Goal: Navigation & Orientation: Find specific page/section

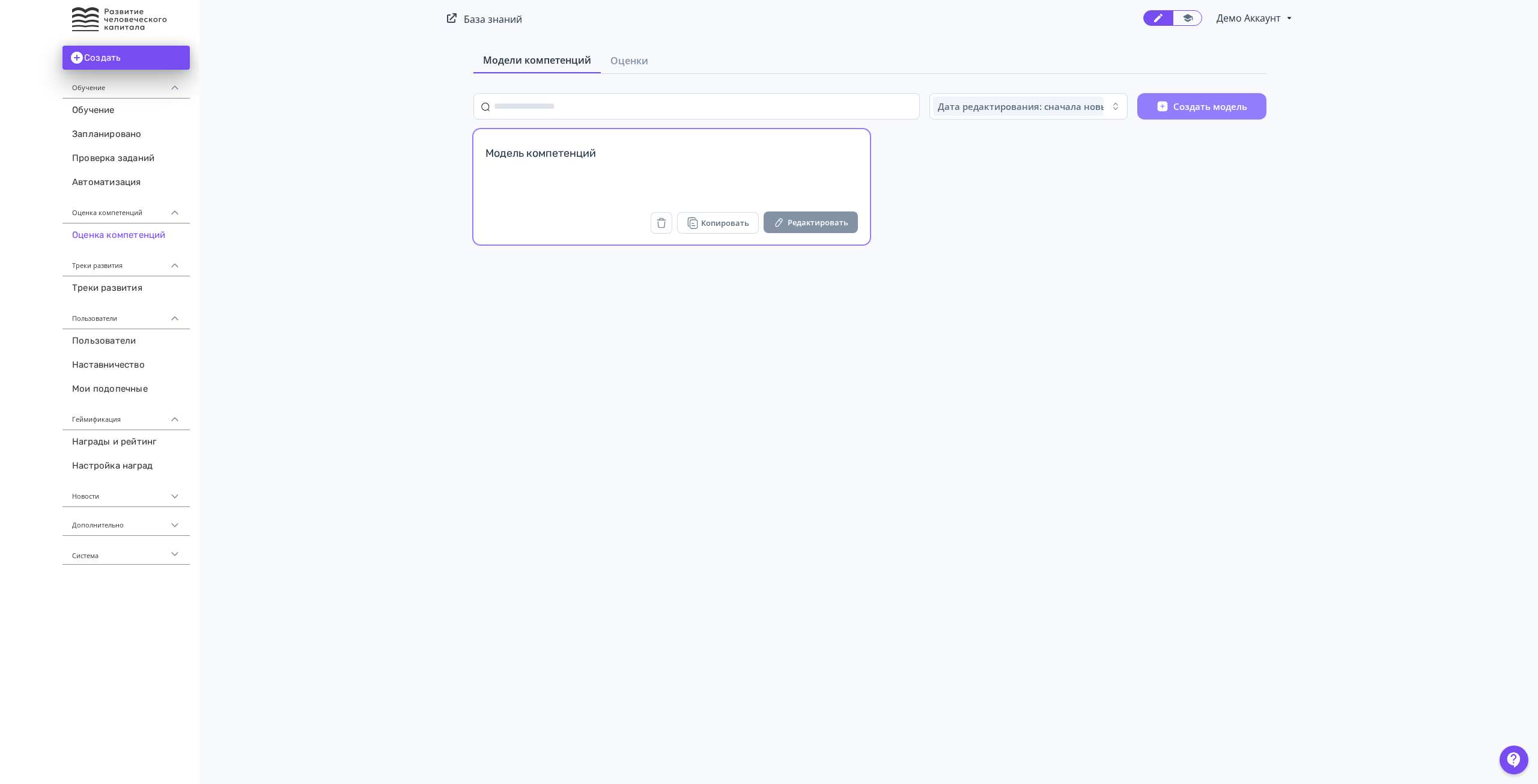
click at [789, 217] on button "Редактировать" at bounding box center [811, 222] width 95 height 22
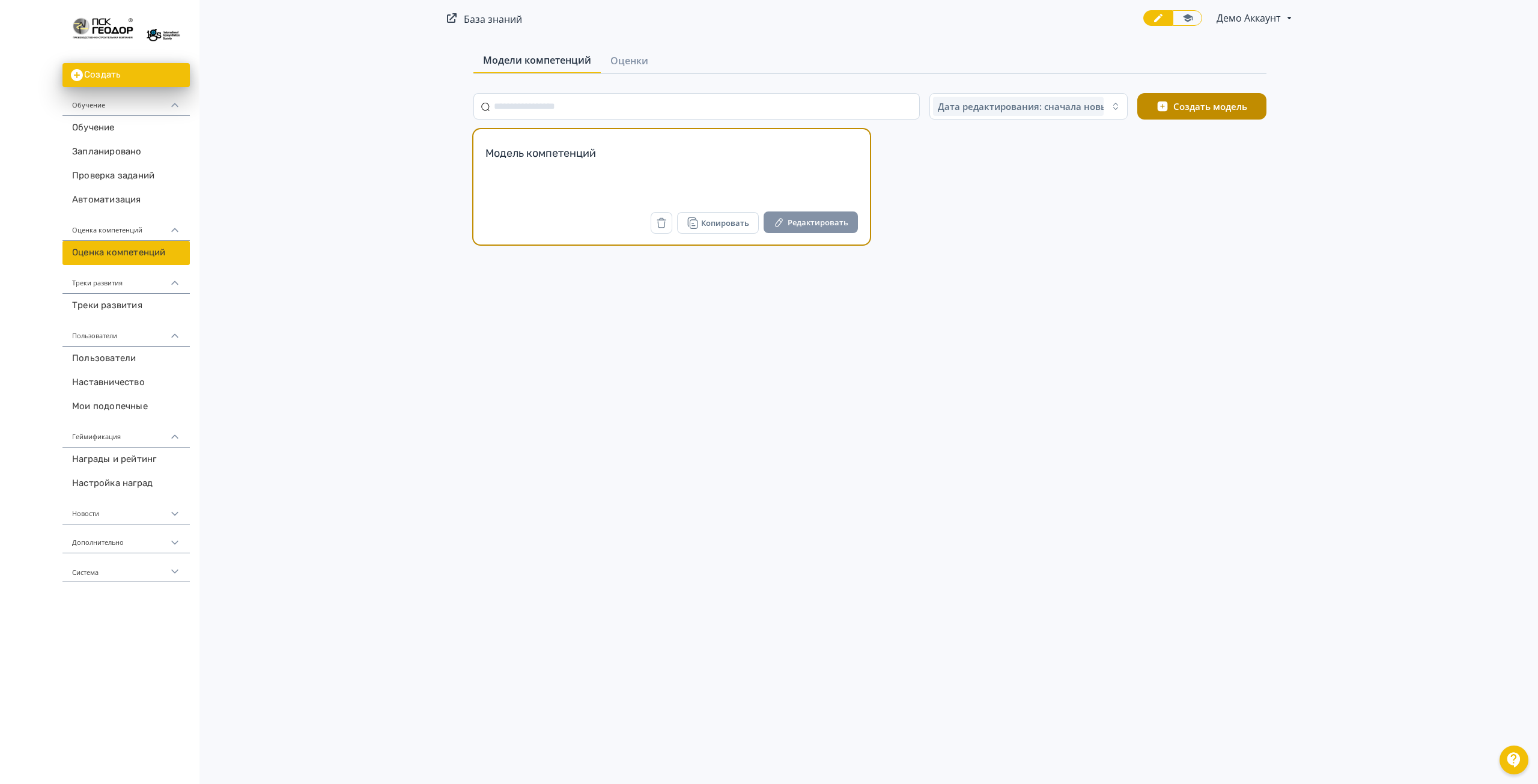
click at [789, 223] on button "Редактировать" at bounding box center [811, 222] width 95 height 22
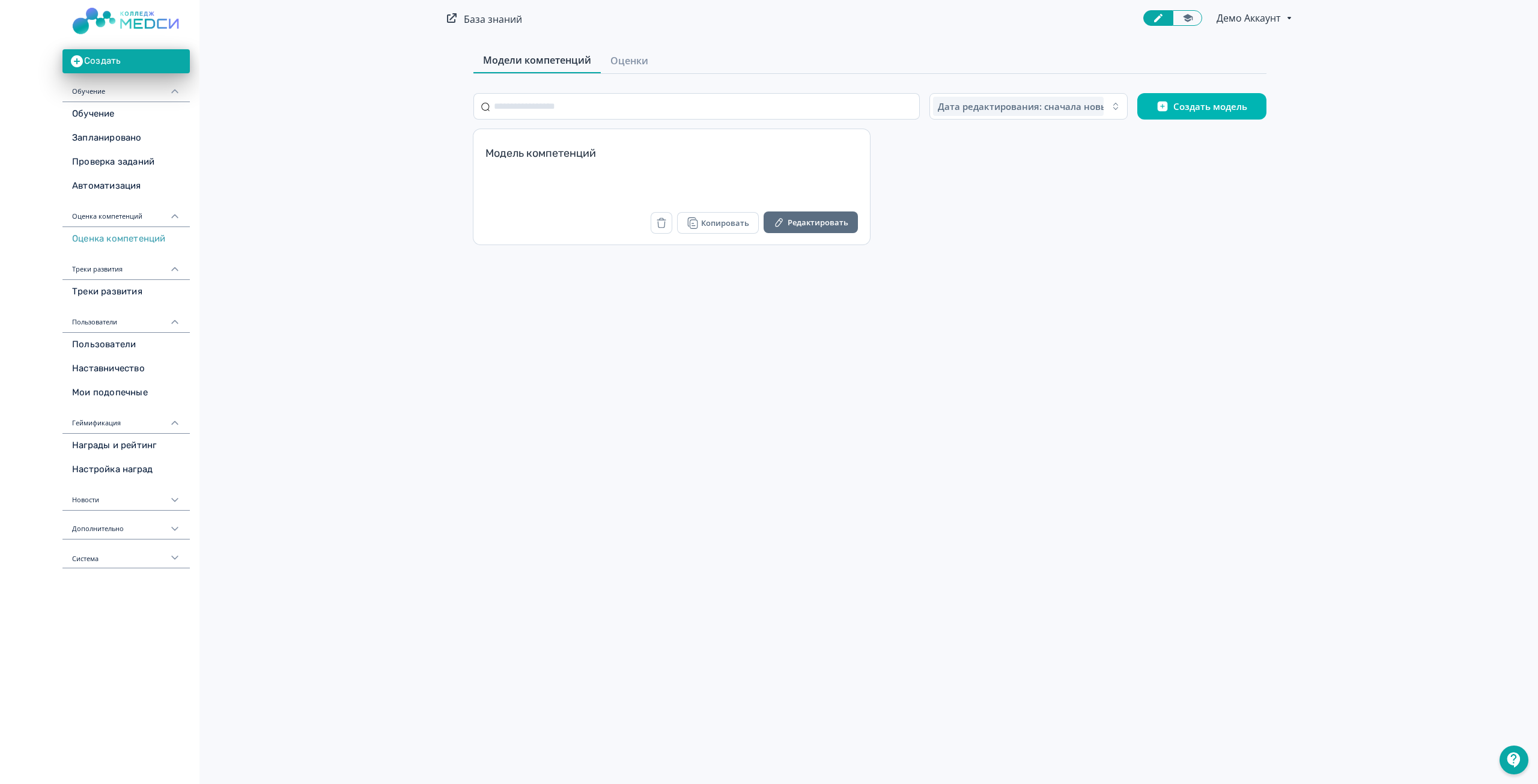
click at [1263, 20] on span "Демо Аккаунт" at bounding box center [1250, 18] width 67 height 14
click at [1229, 84] on div "Аккаунты" at bounding box center [1256, 93] width 84 height 24
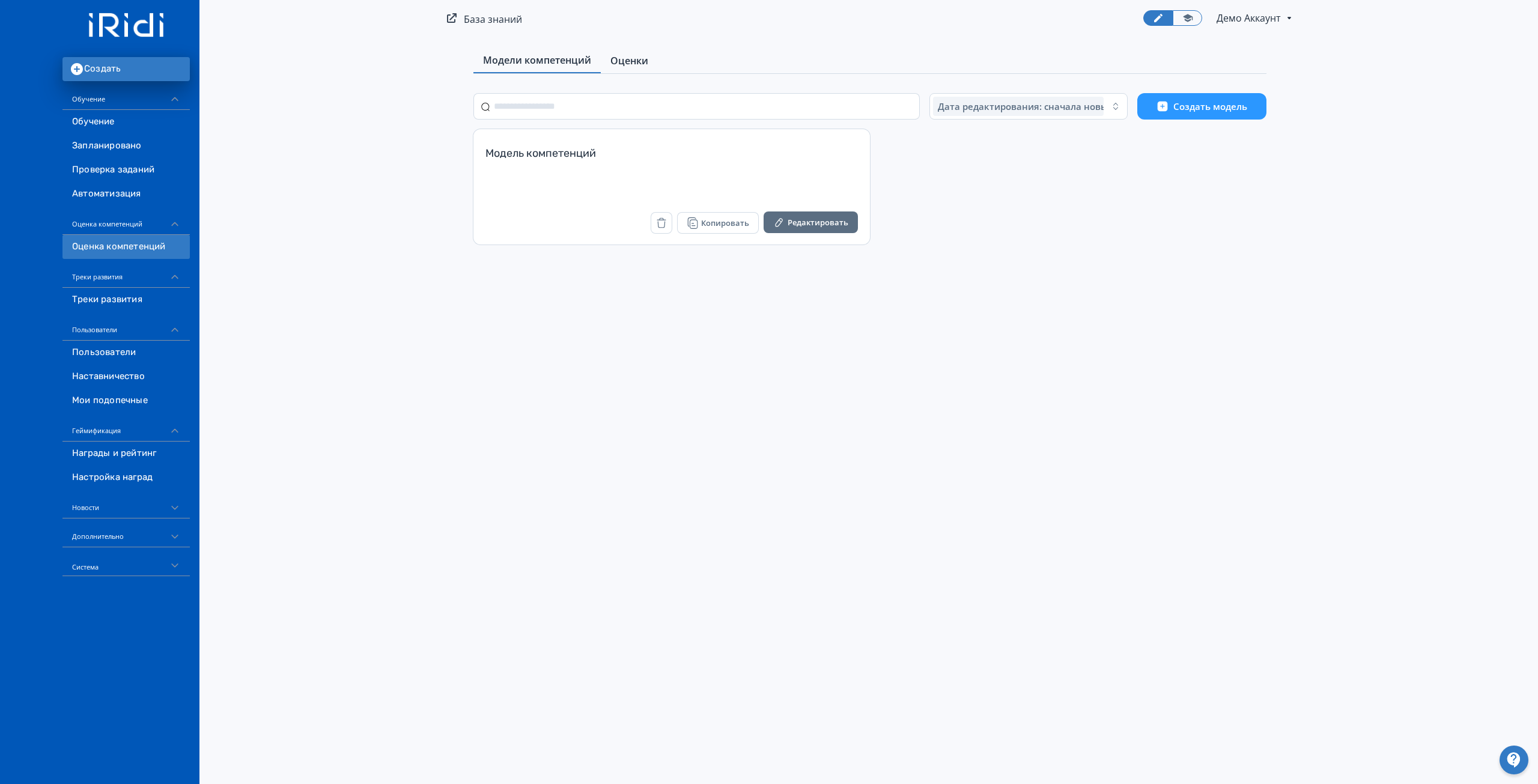
click at [627, 61] on span "Оценки" at bounding box center [629, 61] width 38 height 14
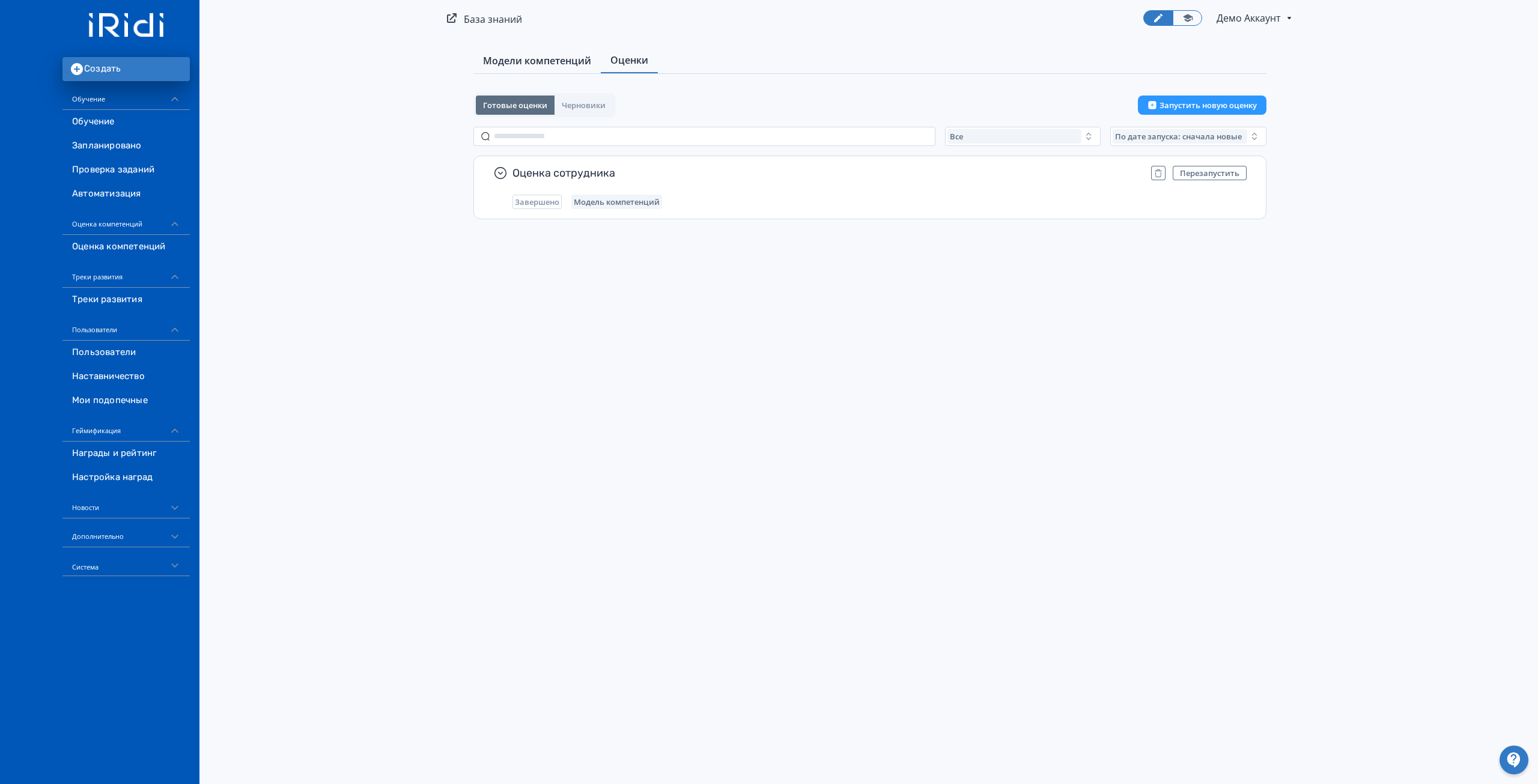
click at [526, 57] on span "Модели компетенций" at bounding box center [537, 61] width 108 height 14
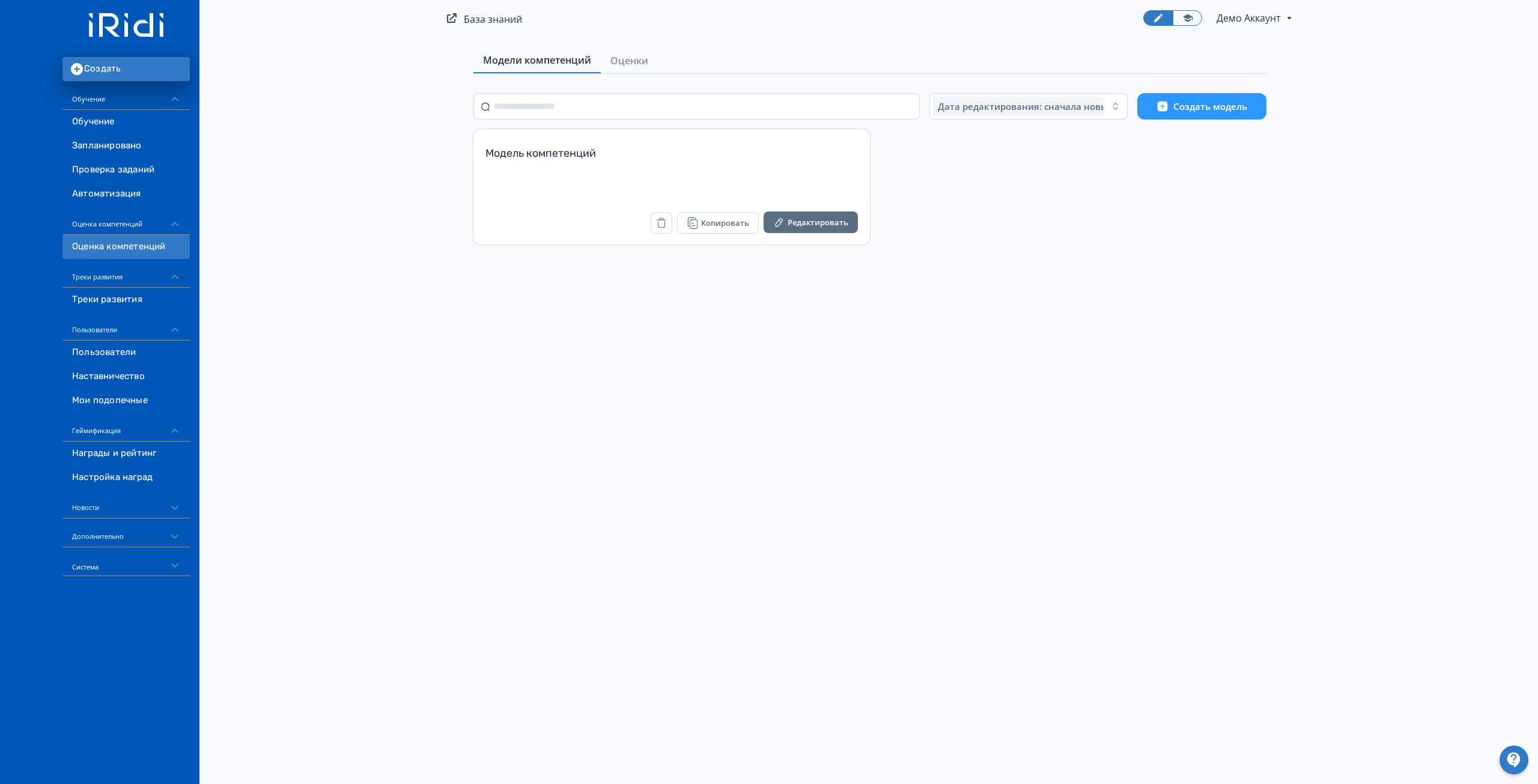
click at [1246, 23] on span "Демо Аккаунт" at bounding box center [1250, 18] width 67 height 14
click at [1249, 89] on div "Аккаунты" at bounding box center [1256, 93] width 84 height 24
